Goal: Navigation & Orientation: Find specific page/section

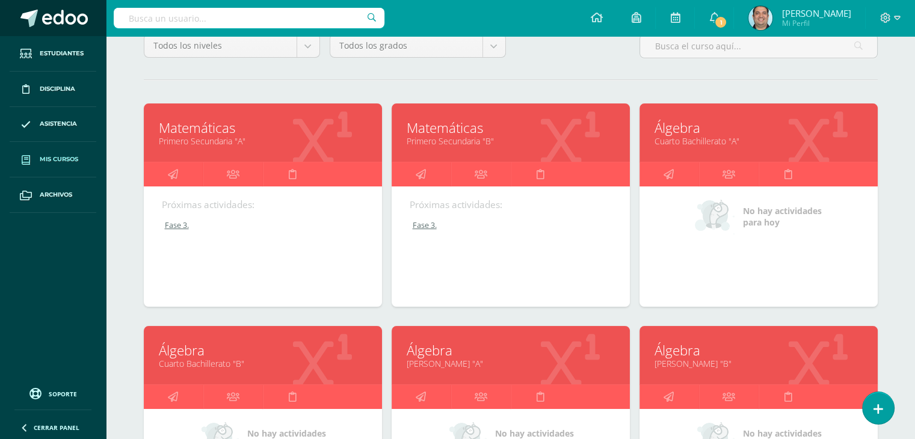
click at [31, 24] on span at bounding box center [28, 18] width 17 height 17
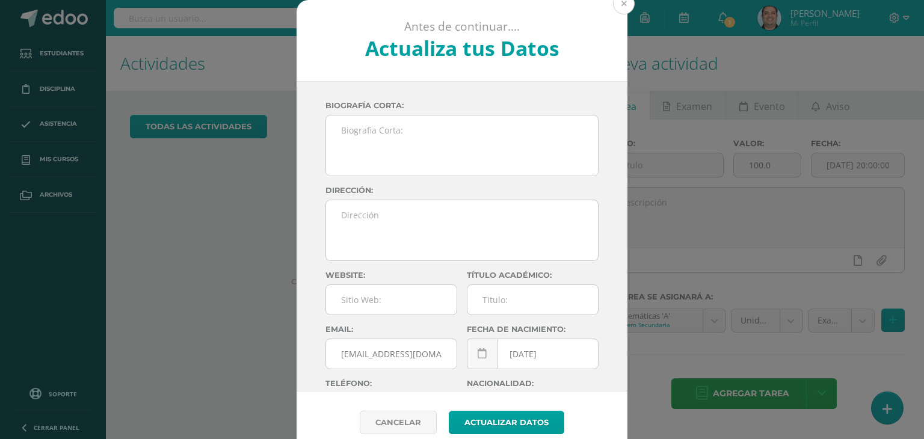
click at [621, 10] on button at bounding box center [624, 4] width 22 height 22
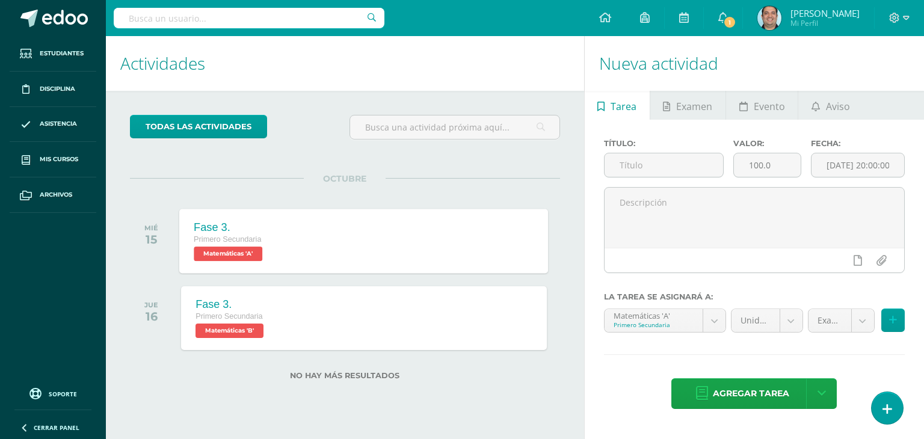
click at [280, 241] on div "Fase 3. Primero Secundaria Matemáticas 'A'" at bounding box center [229, 241] width 100 height 64
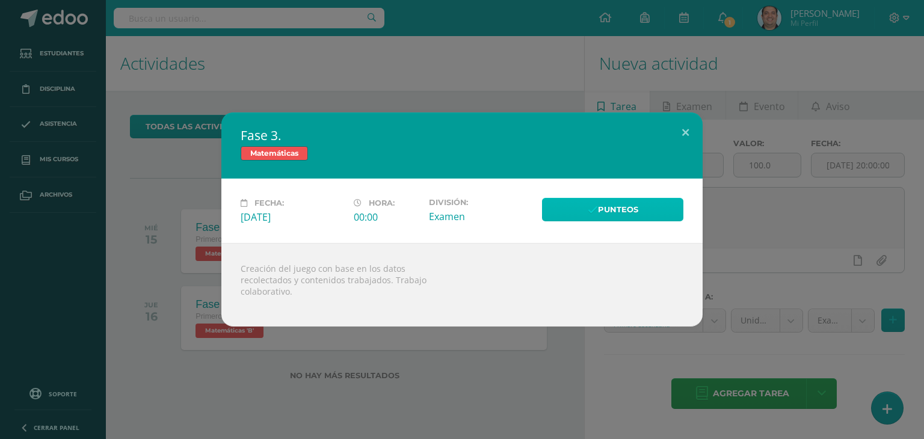
click at [604, 211] on link "Punteos" at bounding box center [612, 209] width 141 height 23
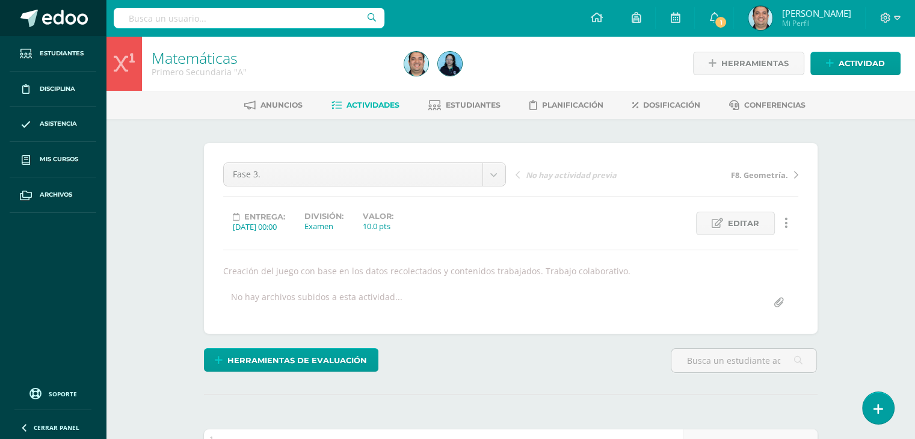
click at [47, 15] on span at bounding box center [65, 19] width 46 height 18
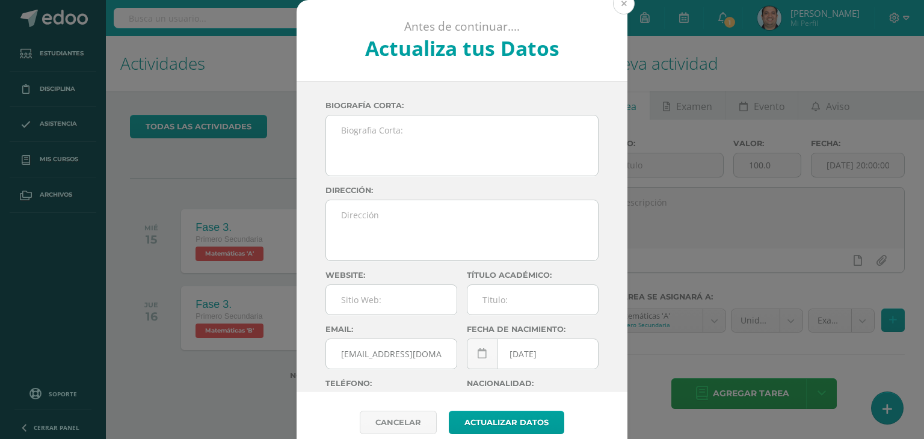
click at [620, 11] on button at bounding box center [624, 4] width 22 height 22
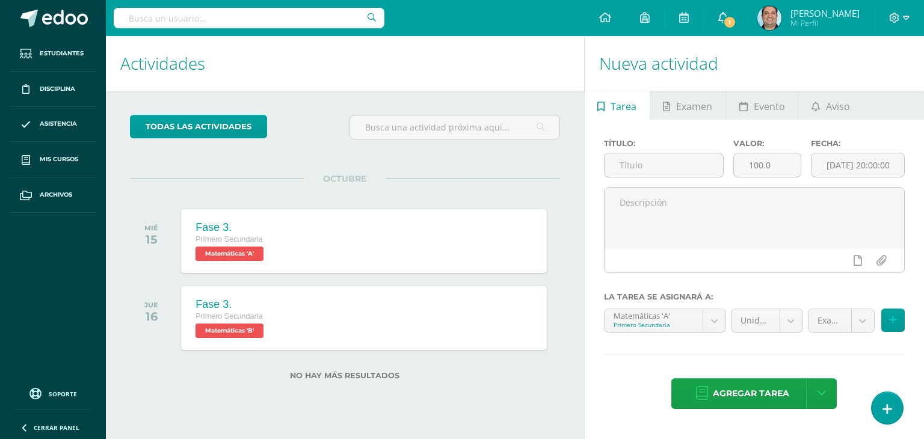
click at [742, 33] on link "1" at bounding box center [723, 18] width 38 height 36
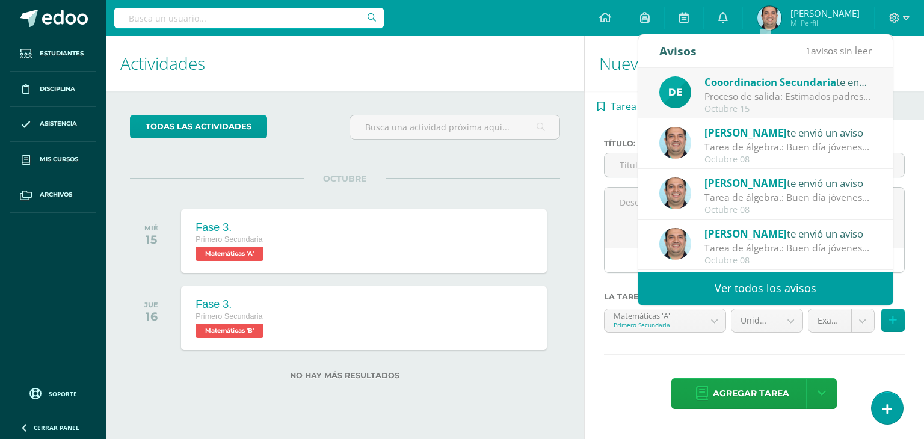
click at [760, 99] on div "Proceso de salida: Estimados padres de familia, Les informamos que [DATE] la ho…" at bounding box center [787, 97] width 167 height 14
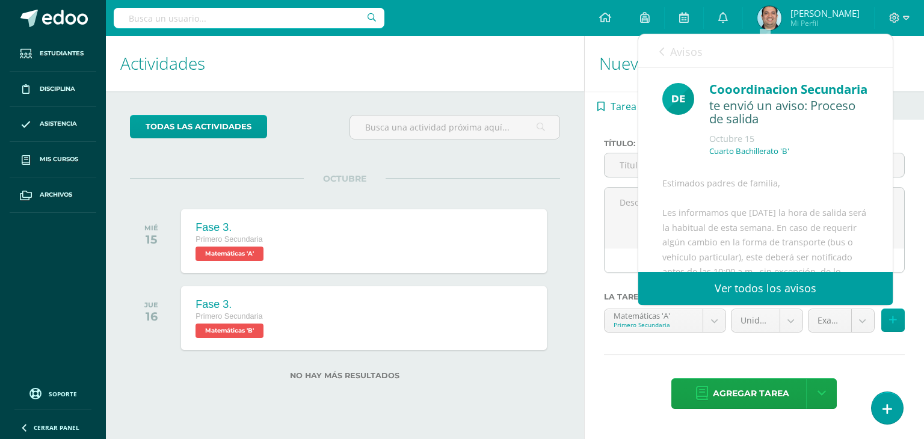
click at [670, 53] on span "Avisos" at bounding box center [686, 51] width 32 height 14
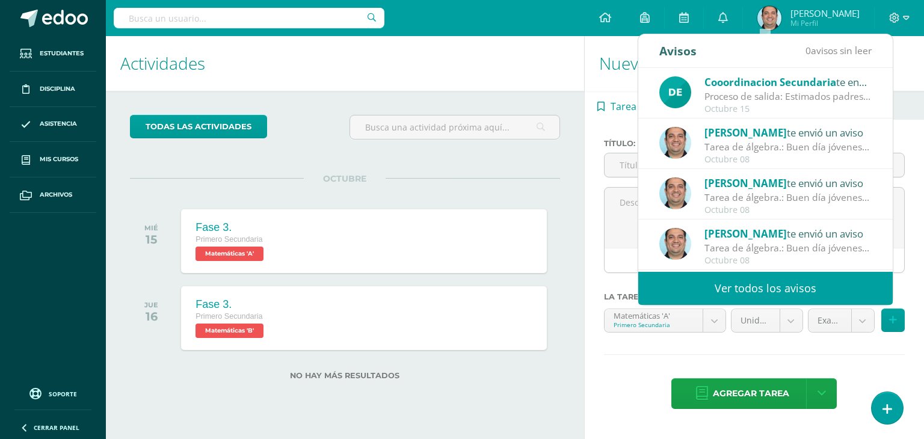
click at [515, 70] on h1 "Actividades" at bounding box center [344, 63] width 449 height 55
